Goal: Navigation & Orientation: Find specific page/section

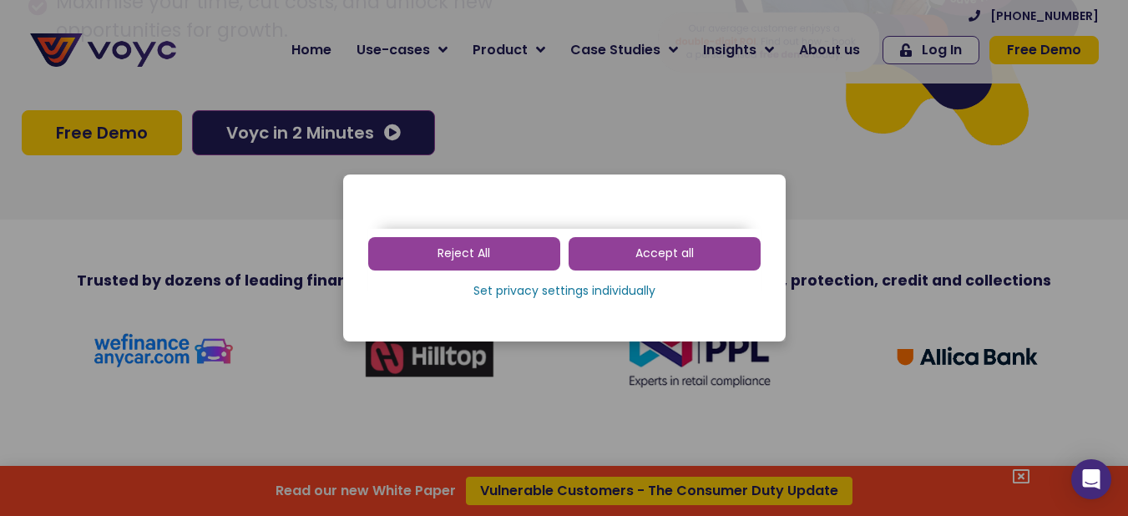
scroll to position [418, 0]
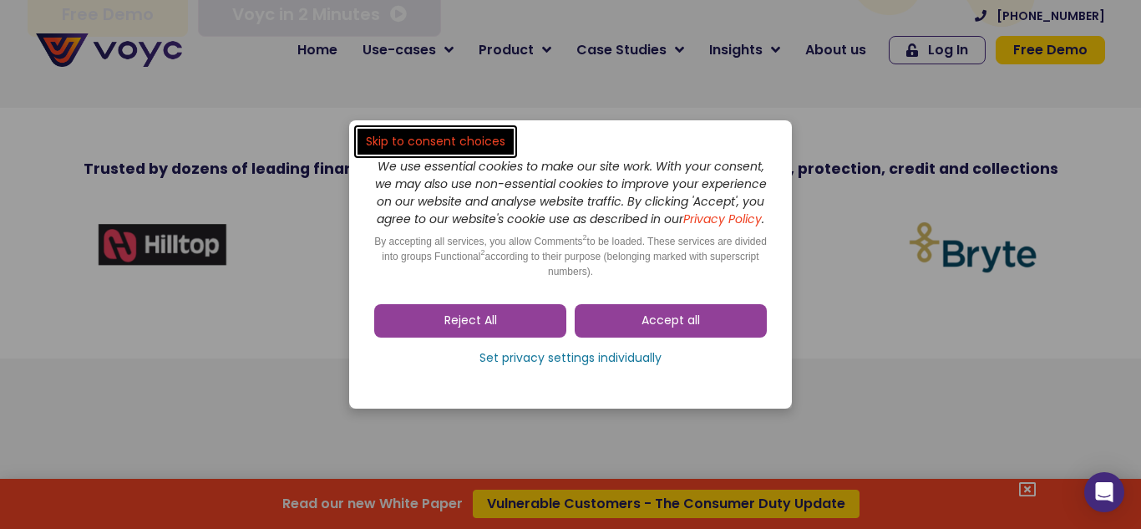
click at [516, 337] on link "Reject All" at bounding box center [470, 320] width 192 height 33
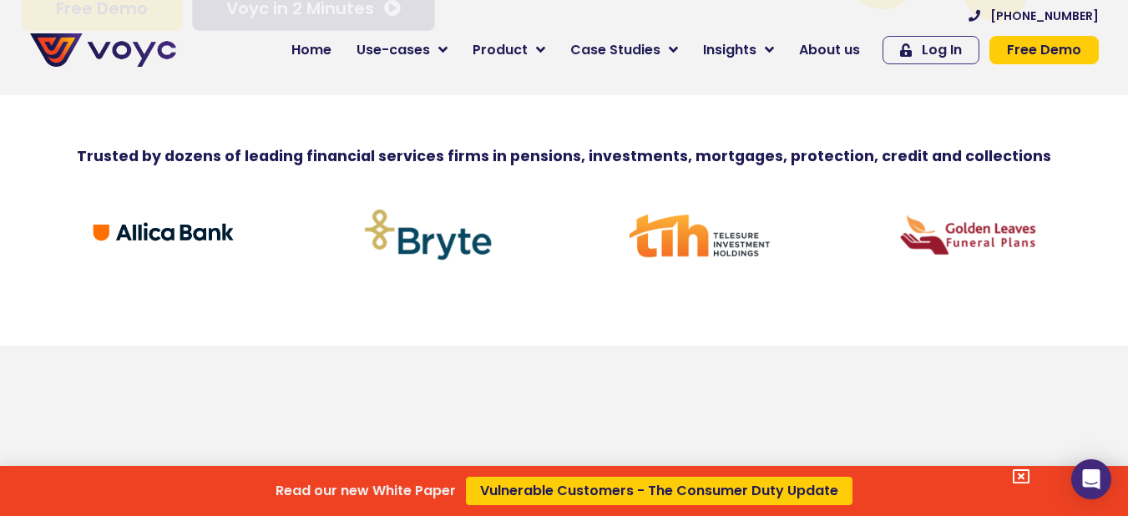
click at [443, 45] on div "Read our new White Paper Vulnerable Customers - The Consumer Duty Update" at bounding box center [564, 258] width 1128 height 516
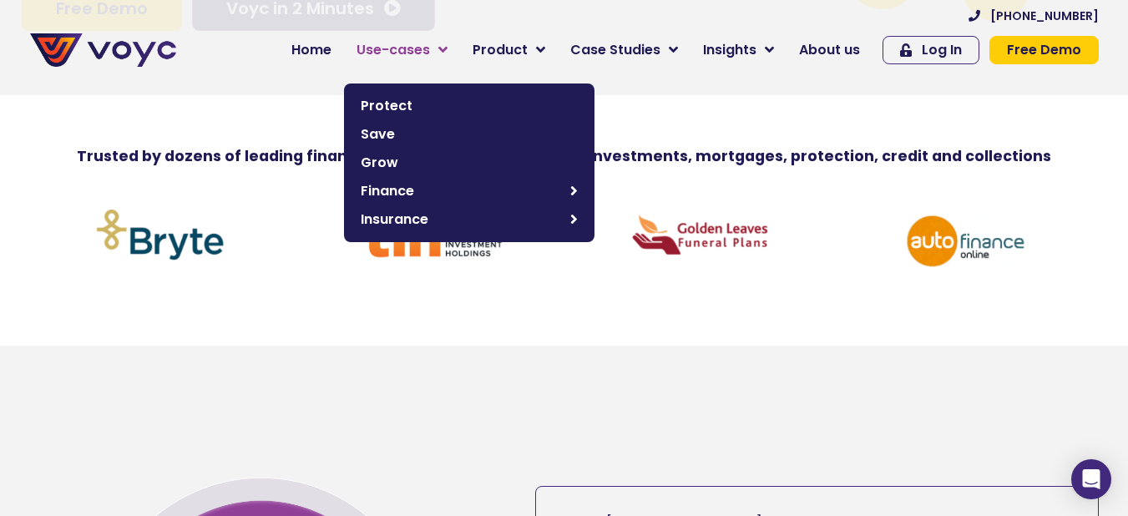
click at [448, 46] on icon at bounding box center [442, 50] width 9 height 15
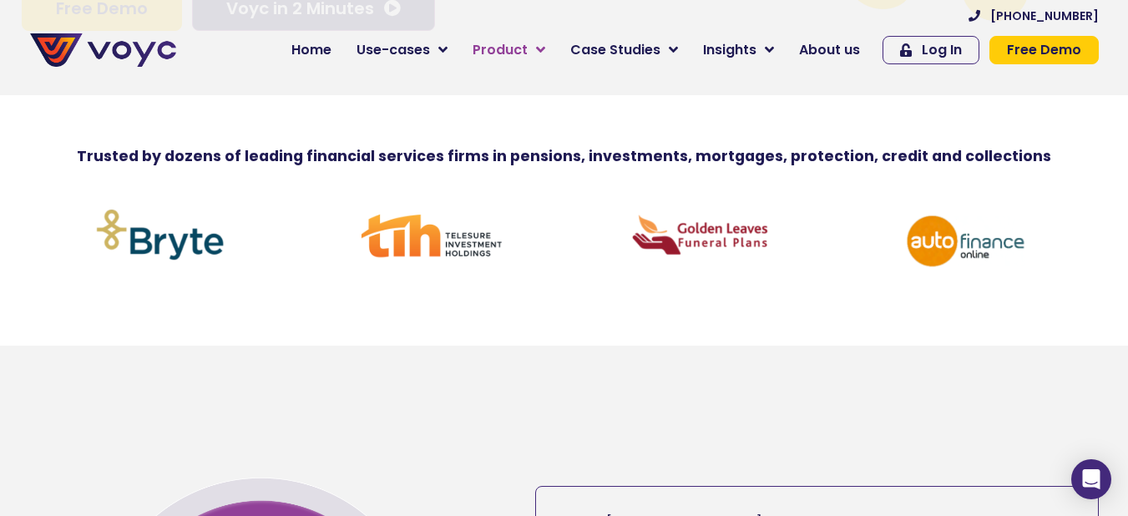
click at [545, 48] on icon at bounding box center [540, 50] width 9 height 15
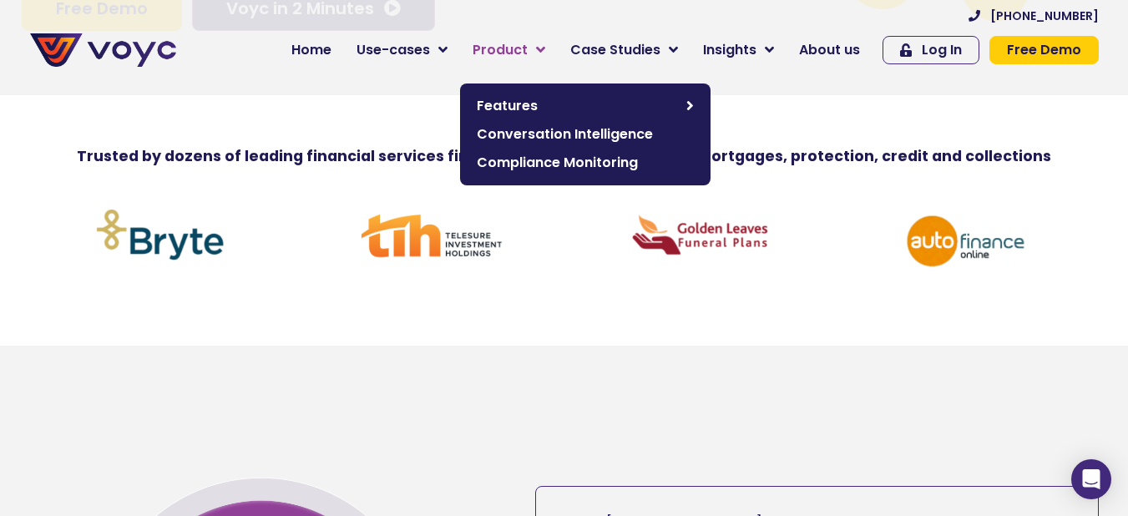
scroll to position [123, 0]
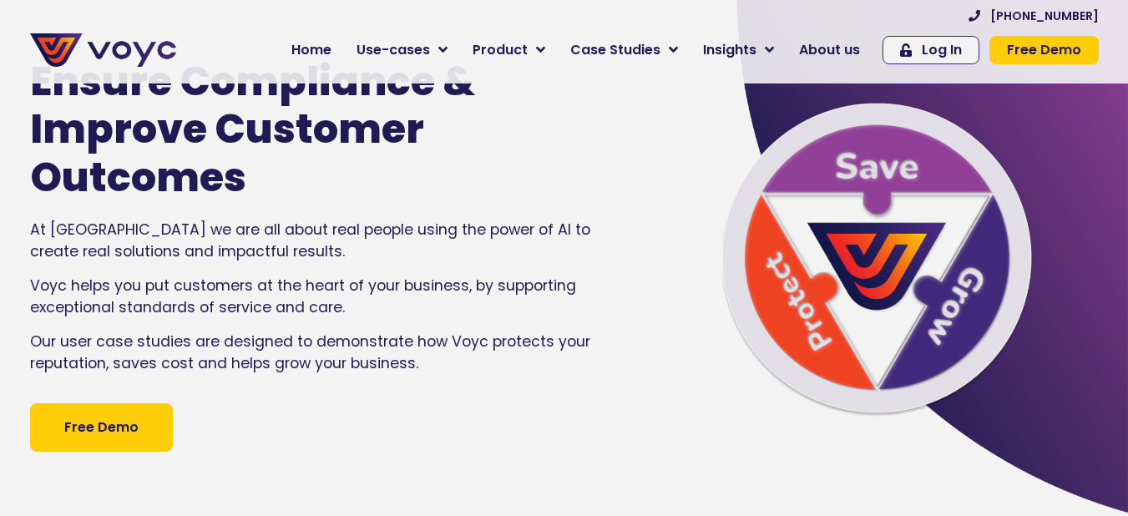
click at [677, 50] on icon at bounding box center [673, 50] width 9 height 15
click at [678, 48] on icon at bounding box center [673, 50] width 9 height 15
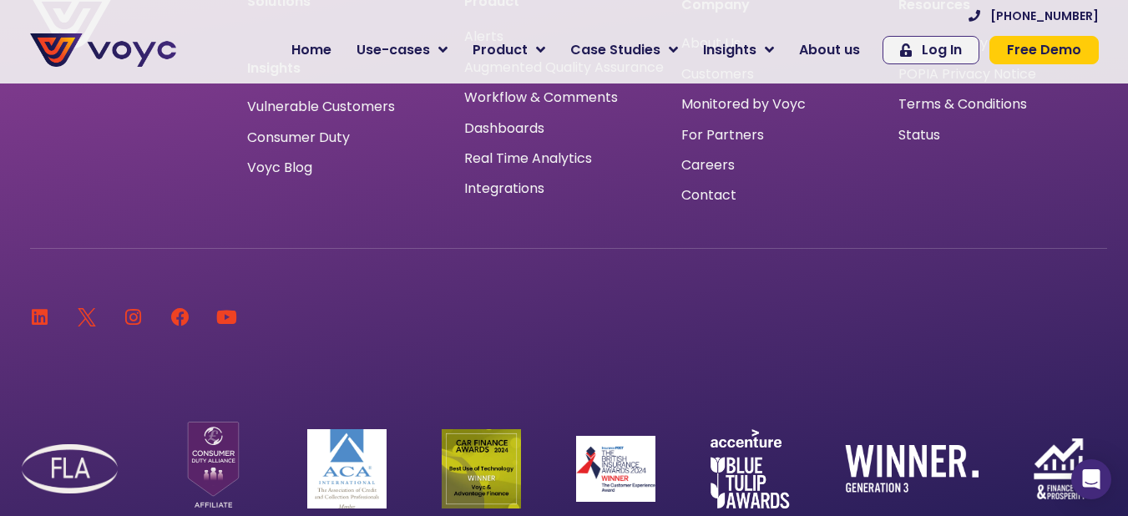
scroll to position [5416, 0]
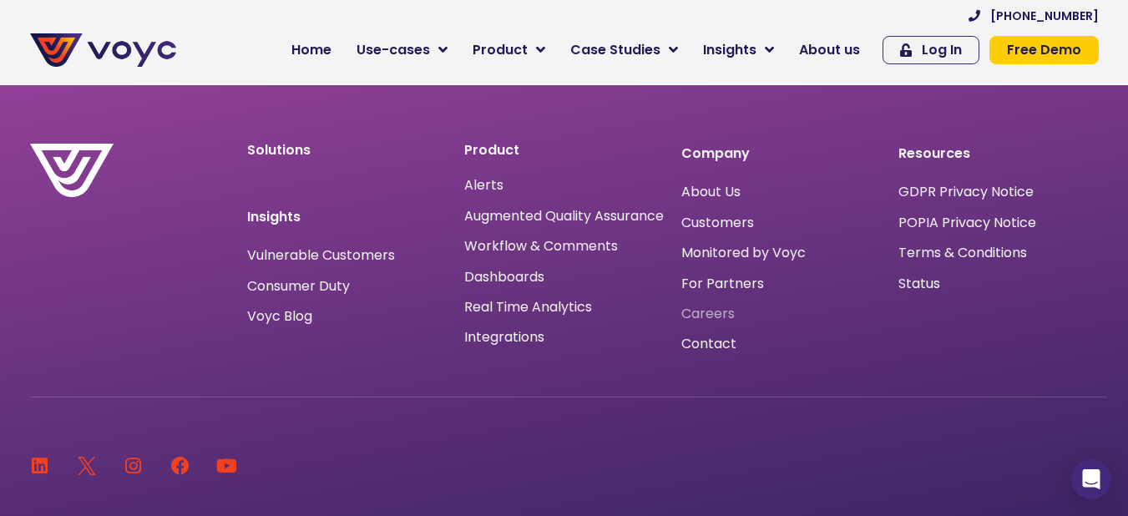
click at [697, 314] on span "Careers" at bounding box center [707, 314] width 53 height 0
